Goal: Task Accomplishment & Management: Manage account settings

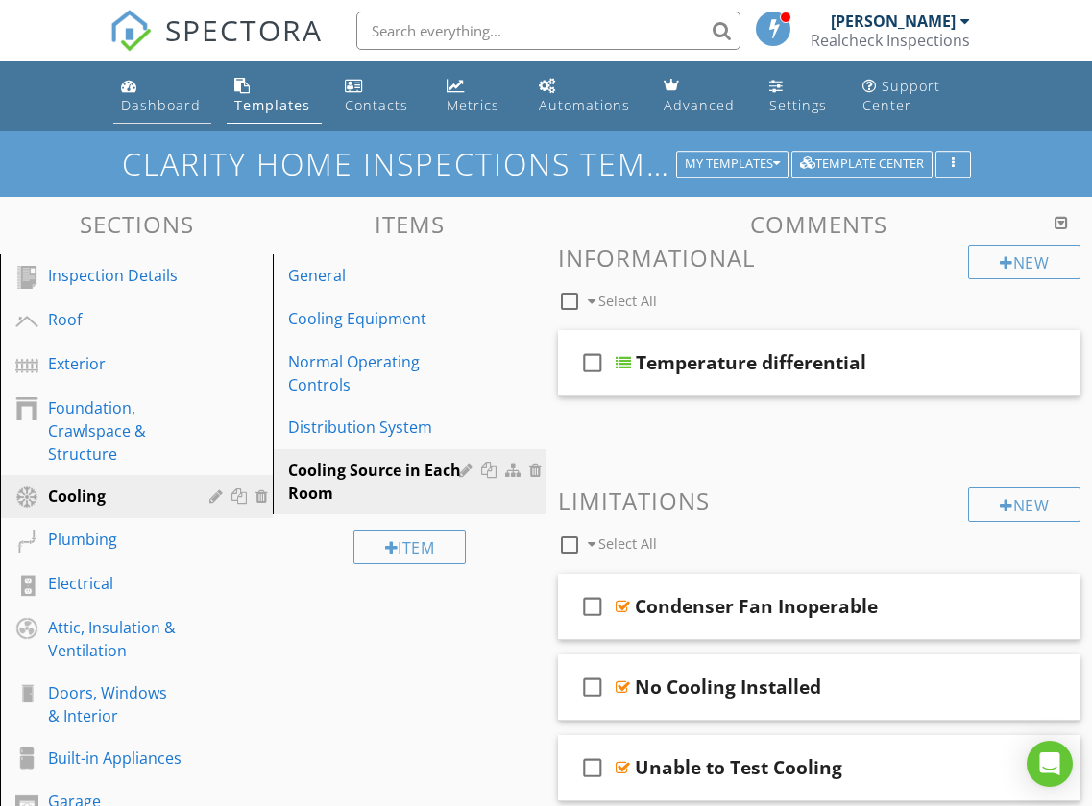
click at [143, 120] on link "Dashboard" at bounding box center [162, 96] width 98 height 55
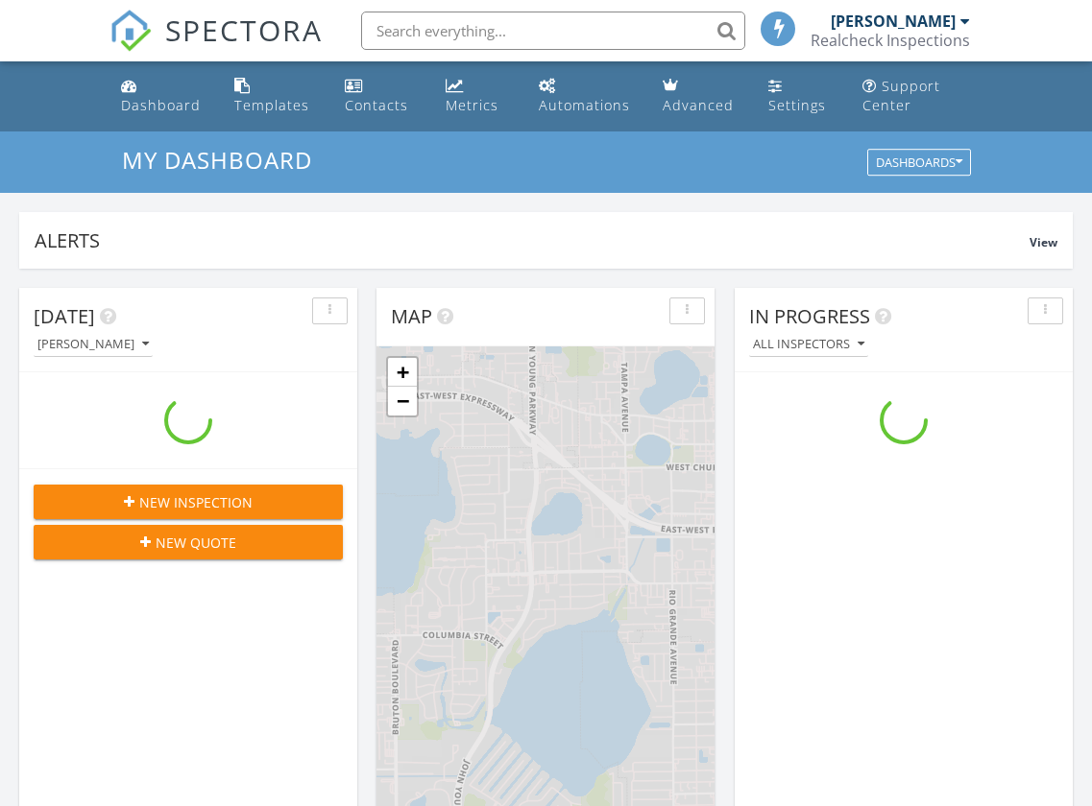
scroll to position [1777, 1121]
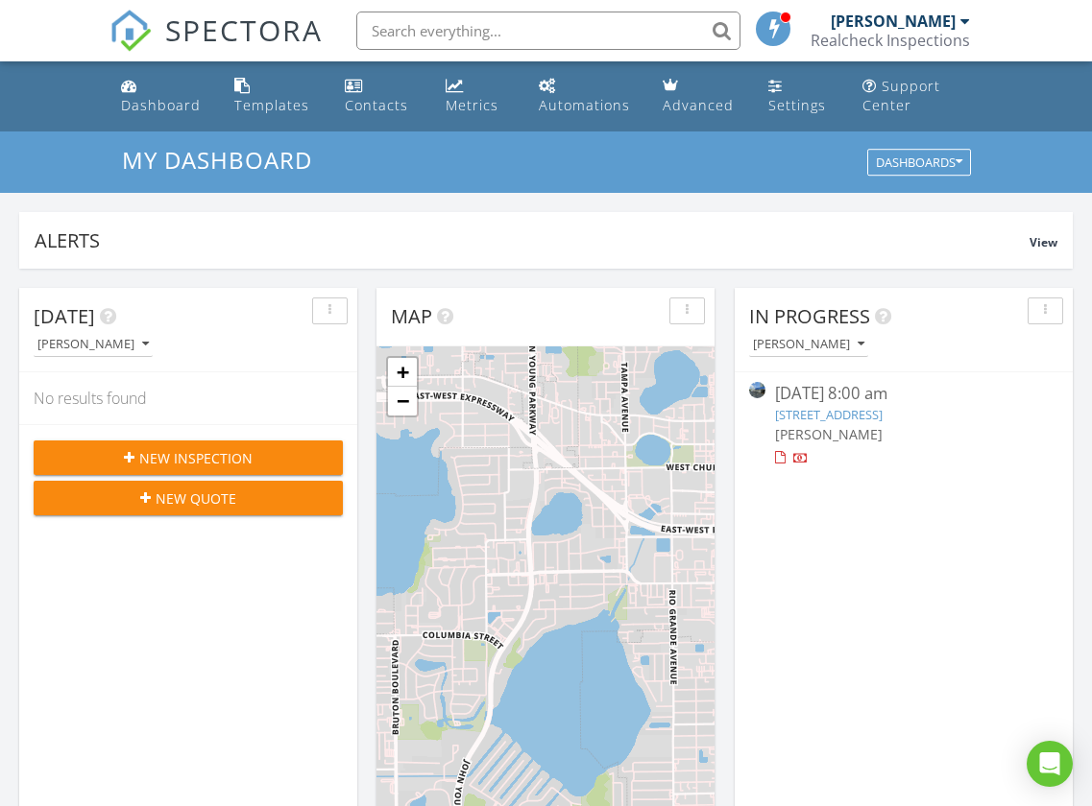
click at [795, 412] on link "5905 International Dr, Orlando, FL 32819" at bounding box center [829, 414] width 108 height 17
click at [789, 417] on link "5905 International Dr, Orlando, FL 32819" at bounding box center [829, 414] width 108 height 17
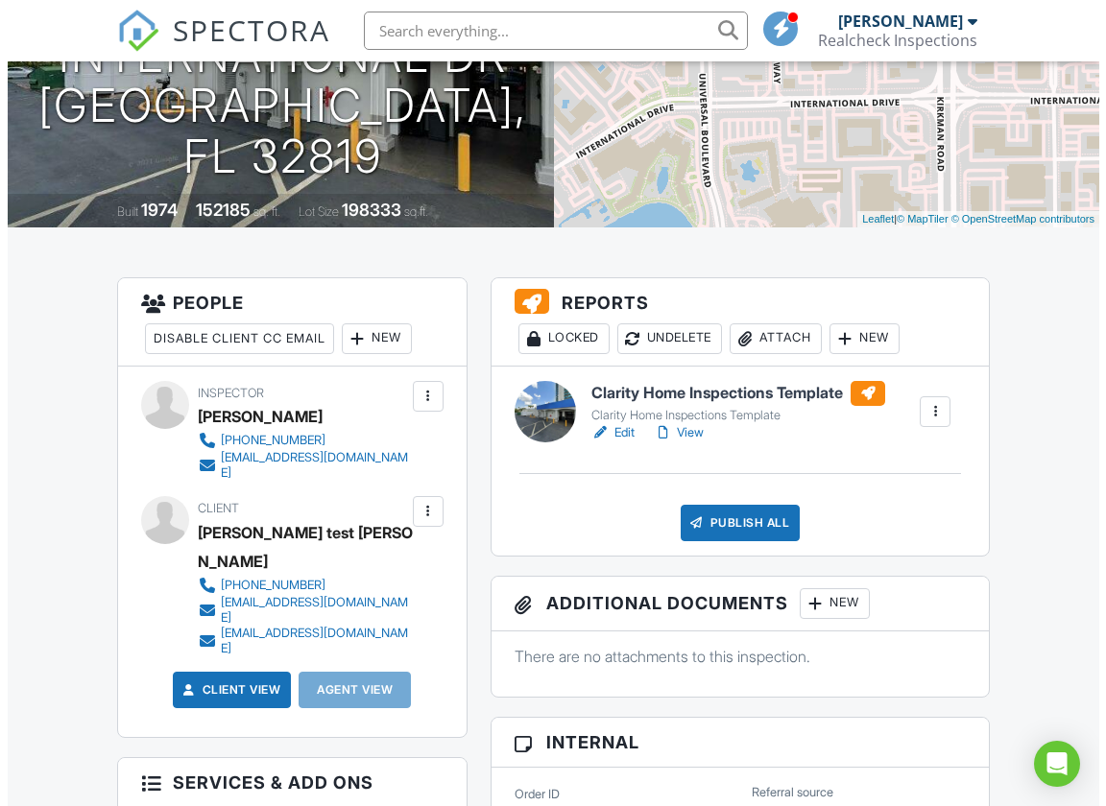
scroll to position [320, 0]
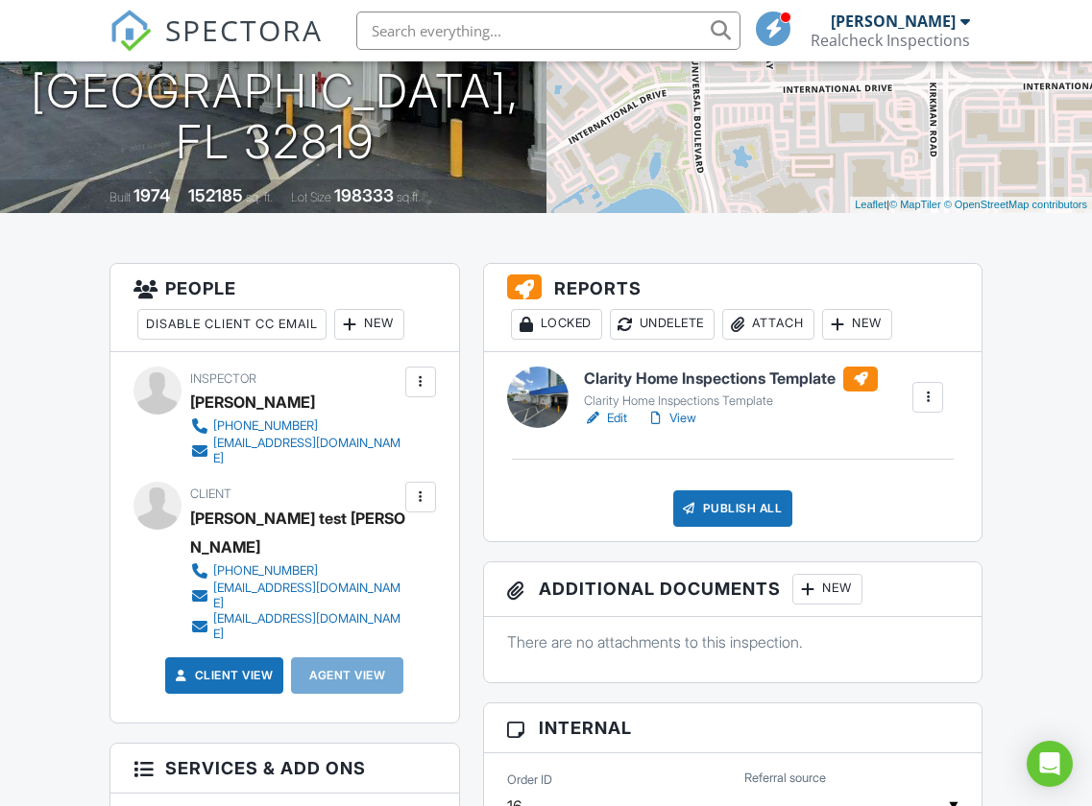
click at [881, 328] on div "New" at bounding box center [857, 324] width 70 height 31
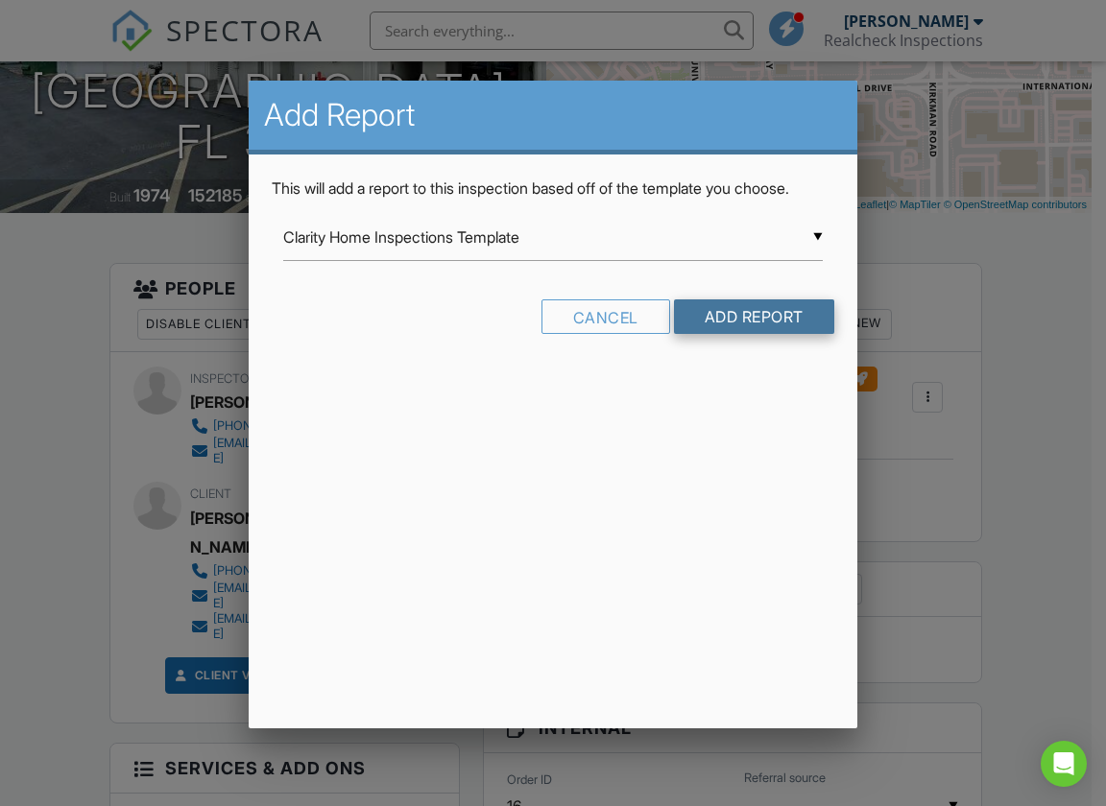
click at [724, 324] on input "Add Report" at bounding box center [754, 317] width 160 height 35
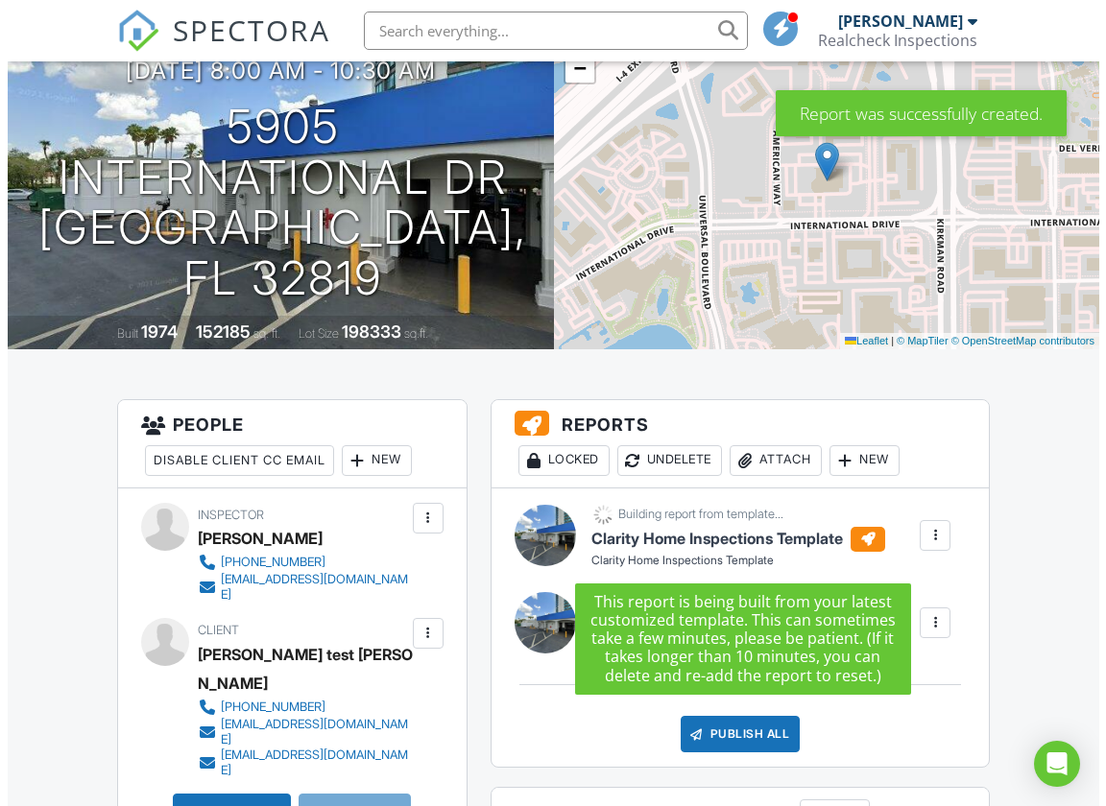
scroll to position [212, 0]
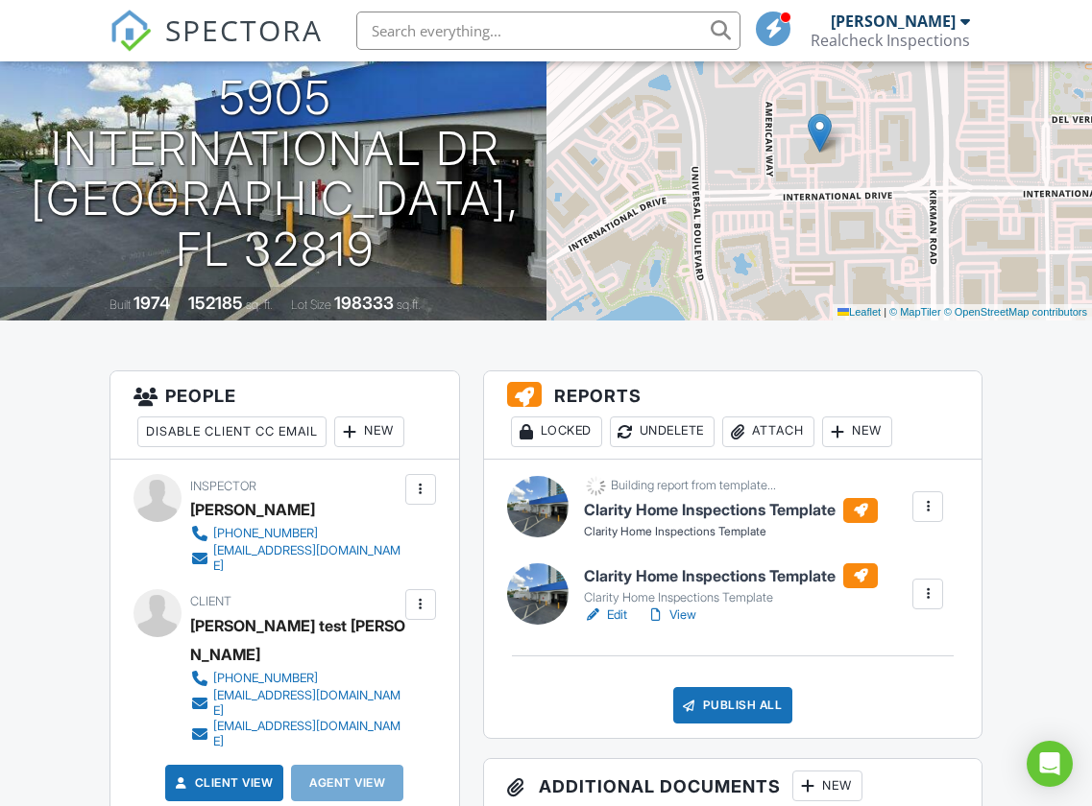
click at [925, 594] on div at bounding box center [927, 594] width 19 height 19
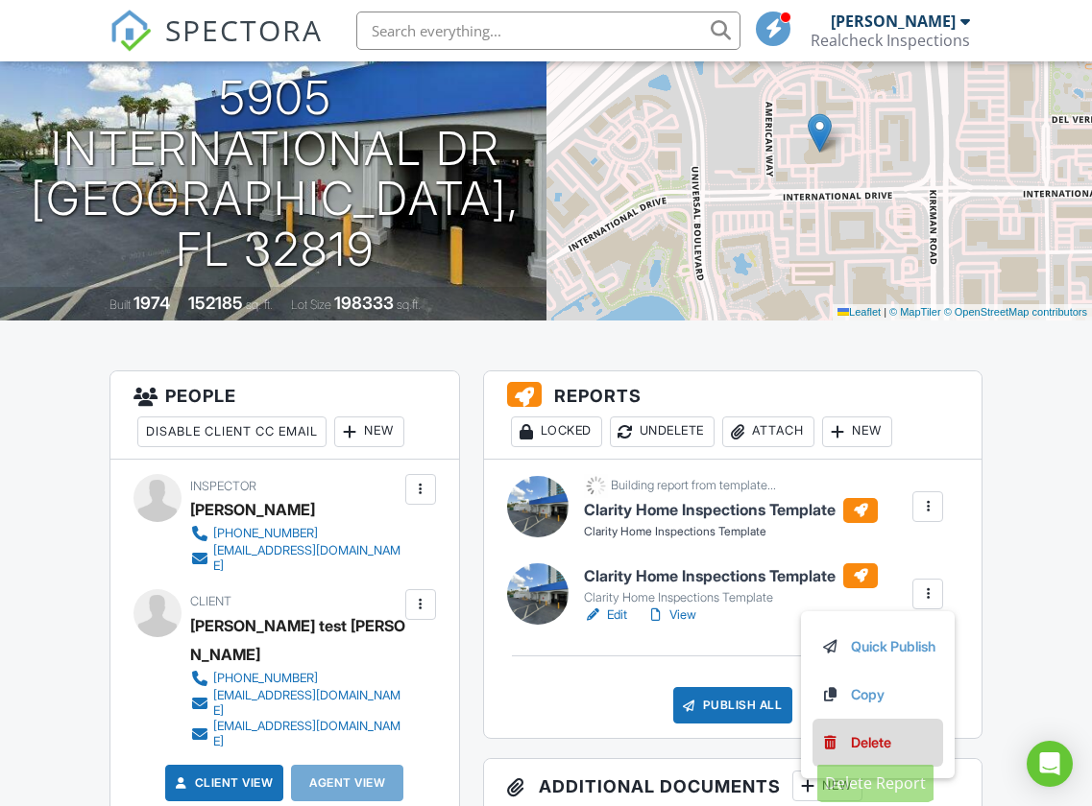
click at [855, 749] on div "Delete" at bounding box center [871, 743] width 40 height 21
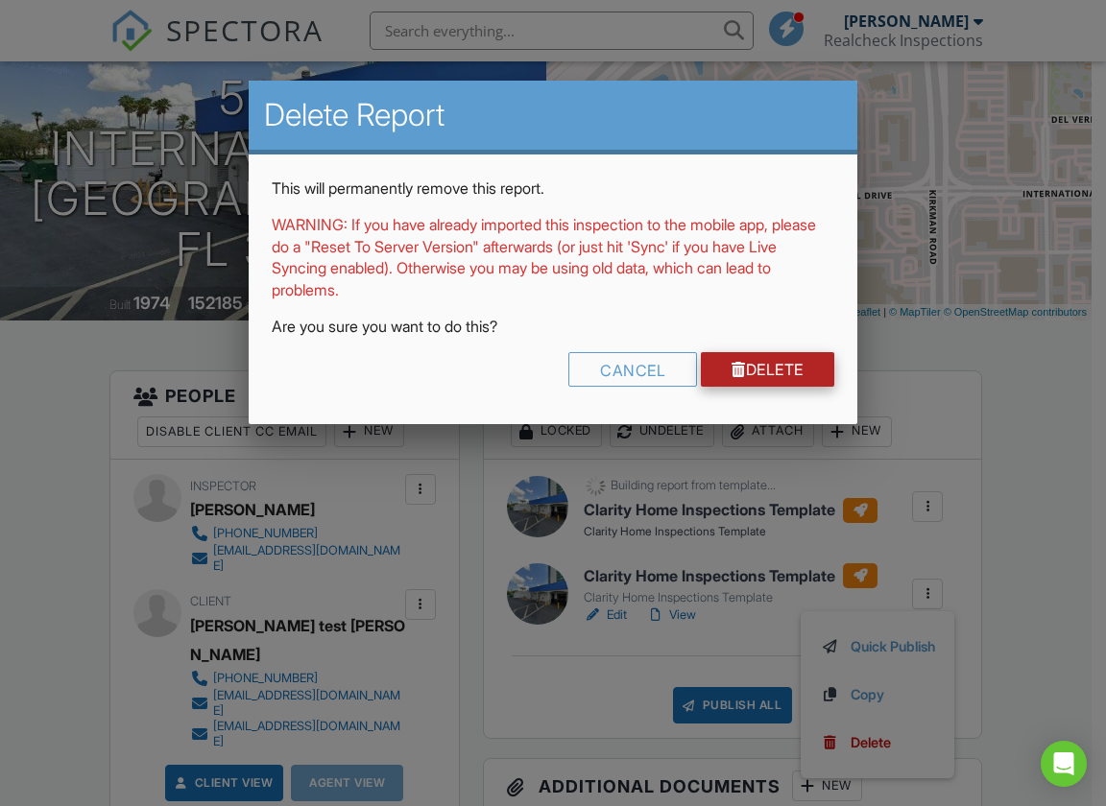
click at [761, 378] on link "Delete" at bounding box center [767, 369] width 133 height 35
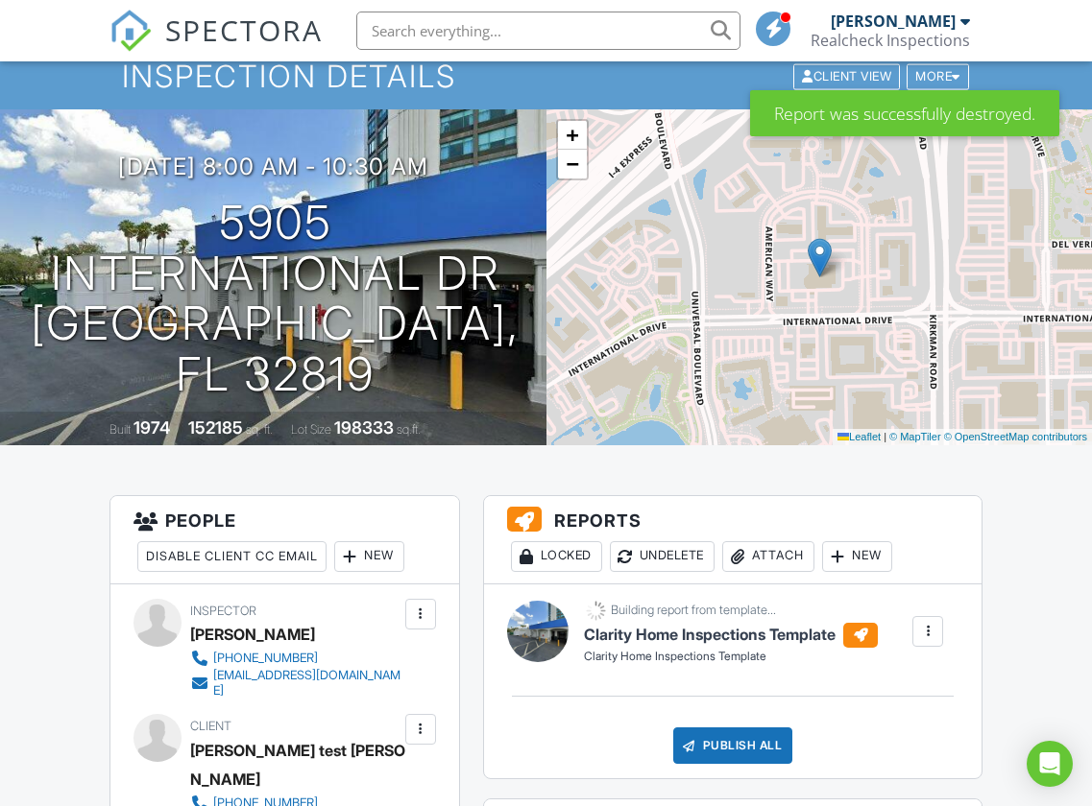
scroll to position [91, 0]
